Goal: Task Accomplishment & Management: Use online tool/utility

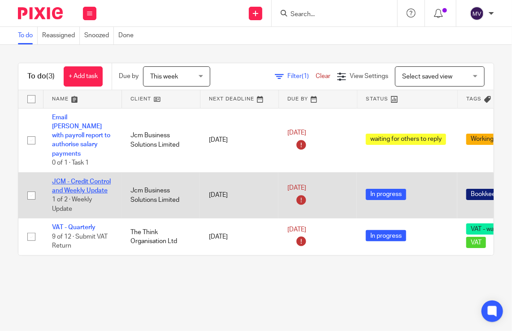
click at [80, 178] on link "JCM - Credit Control and Weekly Update" at bounding box center [81, 185] width 59 height 15
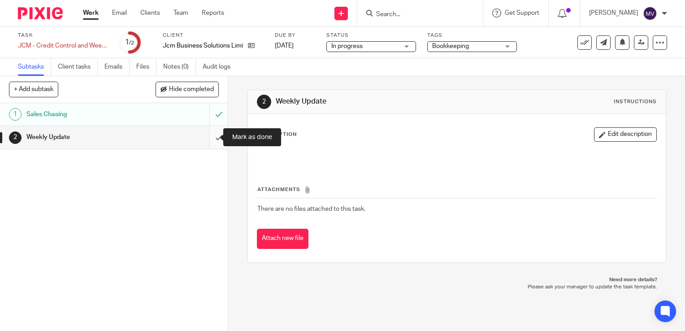
click at [212, 135] on input "submit" at bounding box center [114, 137] width 228 height 22
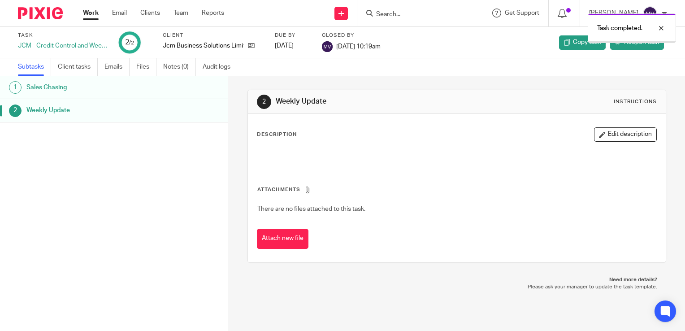
click at [94, 13] on link "Work" at bounding box center [91, 13] width 16 height 9
